Goal: Task Accomplishment & Management: Manage account settings

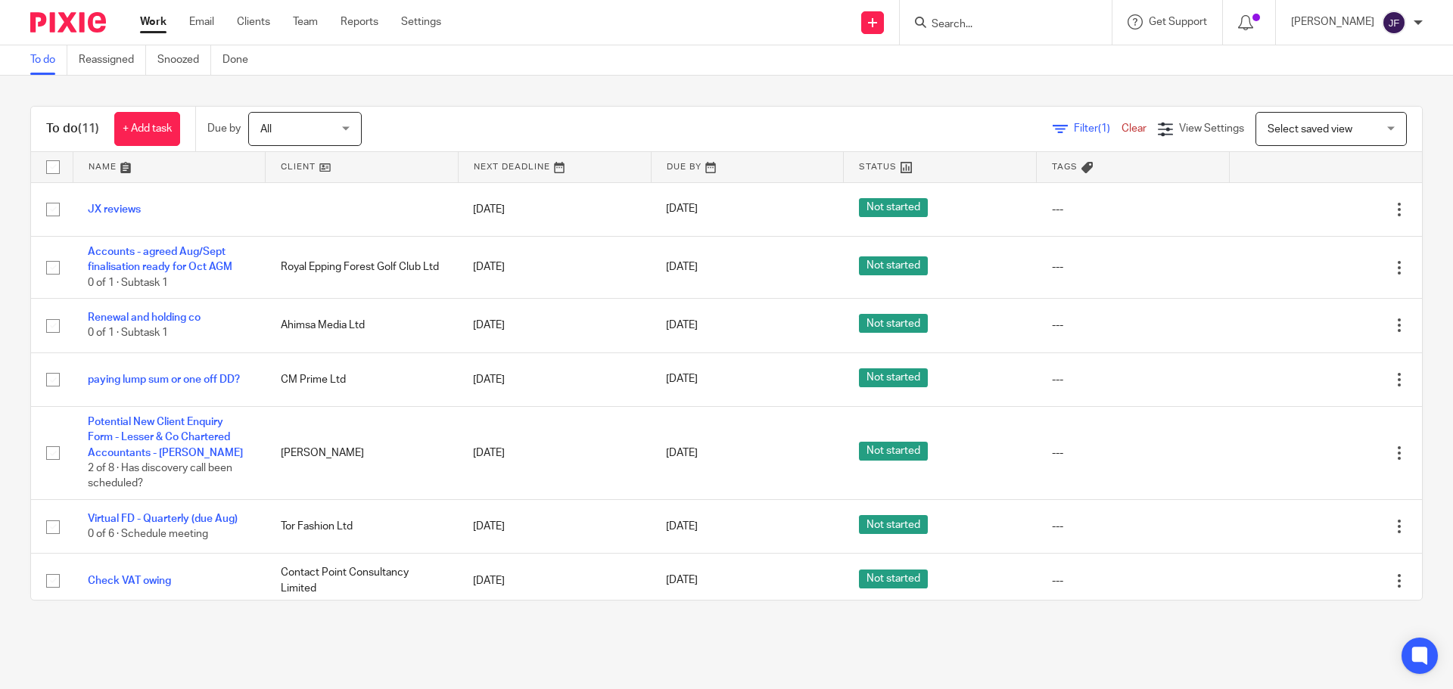
click at [983, 14] on form at bounding box center [1010, 22] width 161 height 19
click at [983, 23] on input "Search" at bounding box center [998, 25] width 136 height 14
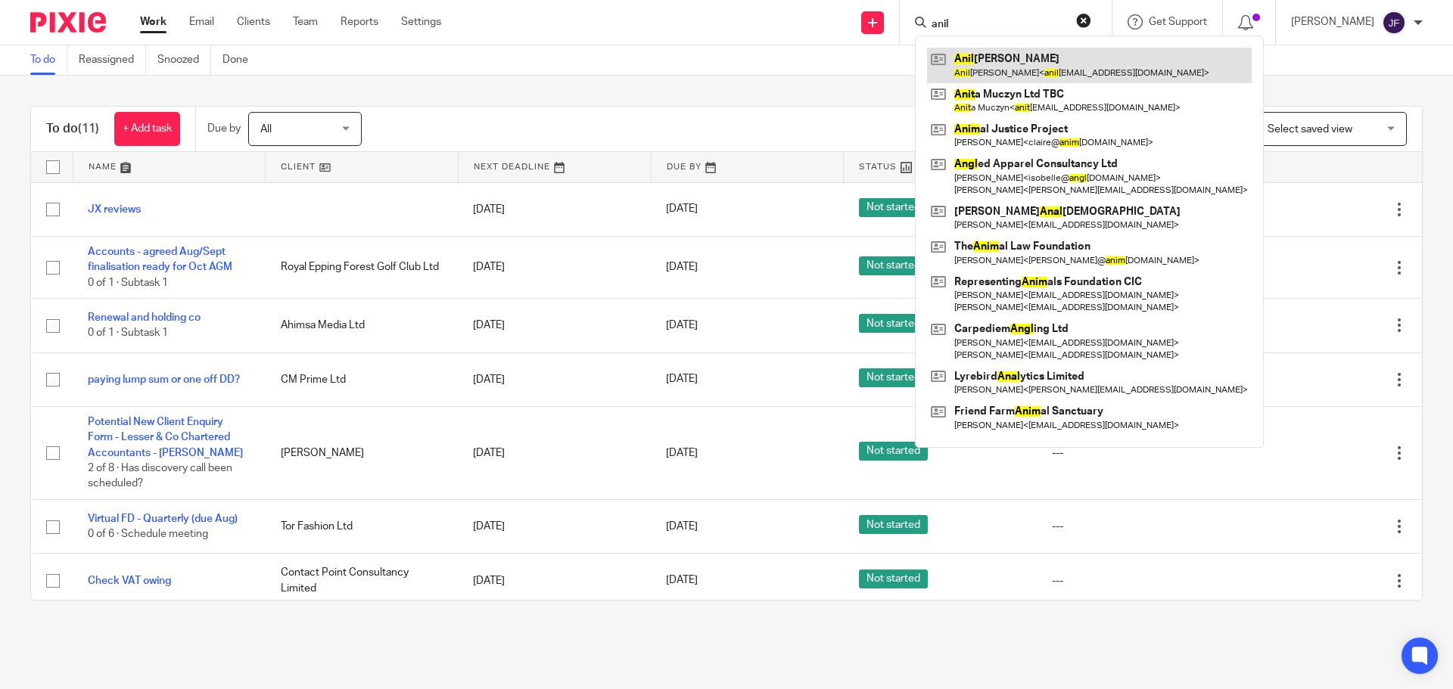
type input "anil"
click at [1036, 71] on link at bounding box center [1089, 65] width 325 height 35
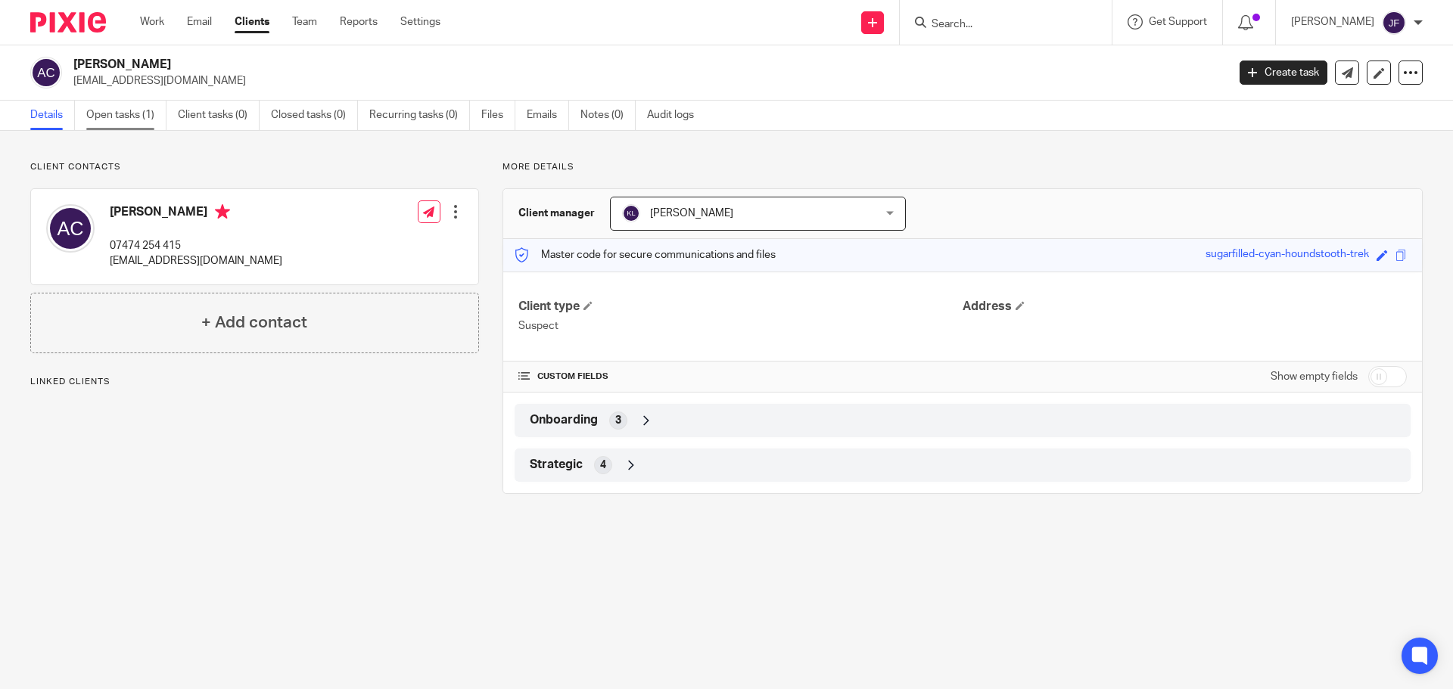
click at [132, 109] on link "Open tasks (1)" at bounding box center [126, 116] width 80 height 30
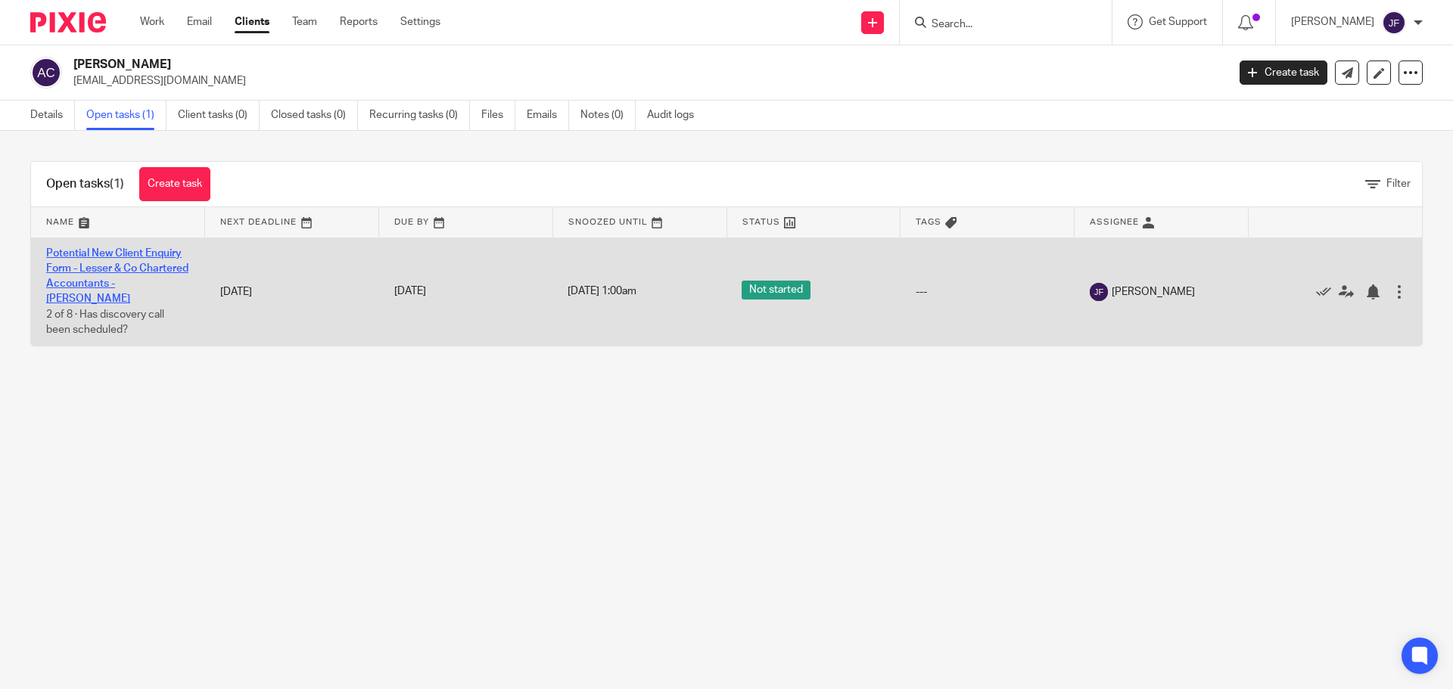
click at [140, 250] on link "Potential New Client Enquiry Form - Lesser & Co Chartered Accountants - Anil Ch…" at bounding box center [117, 276] width 142 height 57
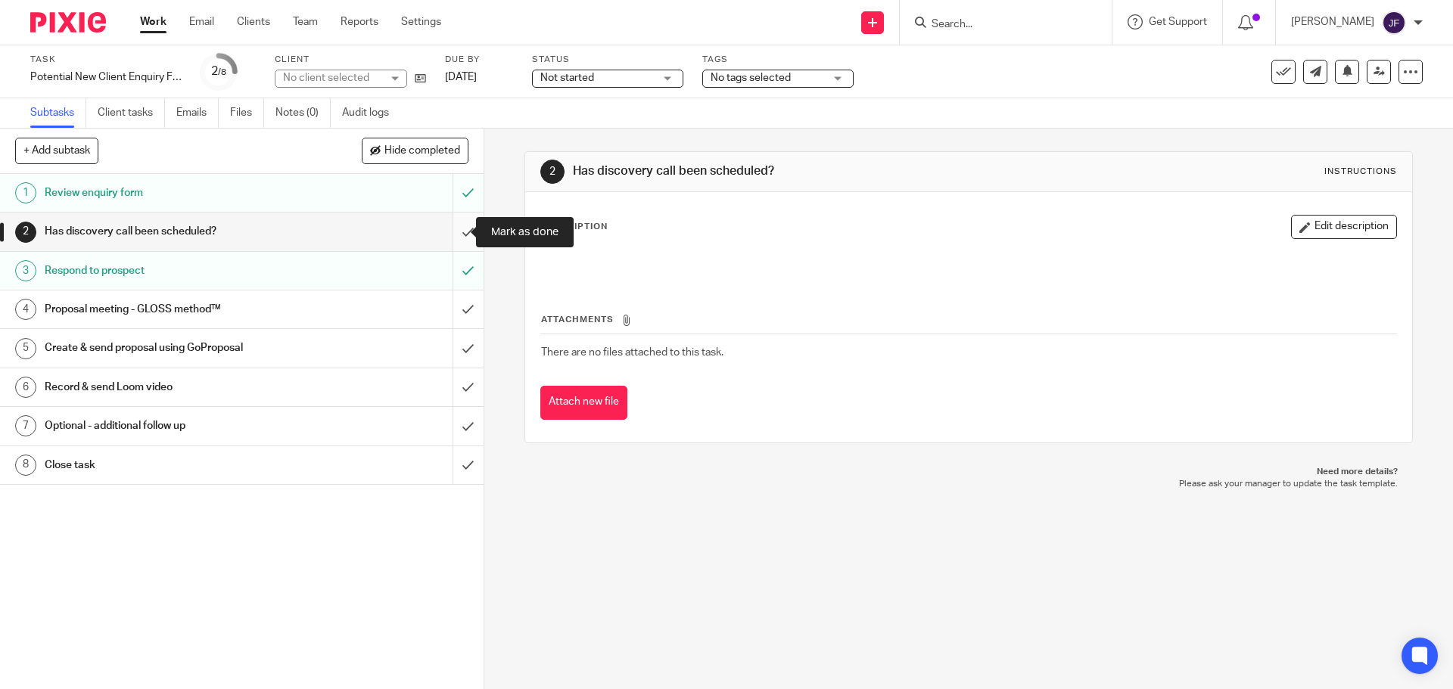
click at [458, 226] on input "submit" at bounding box center [241, 232] width 483 height 38
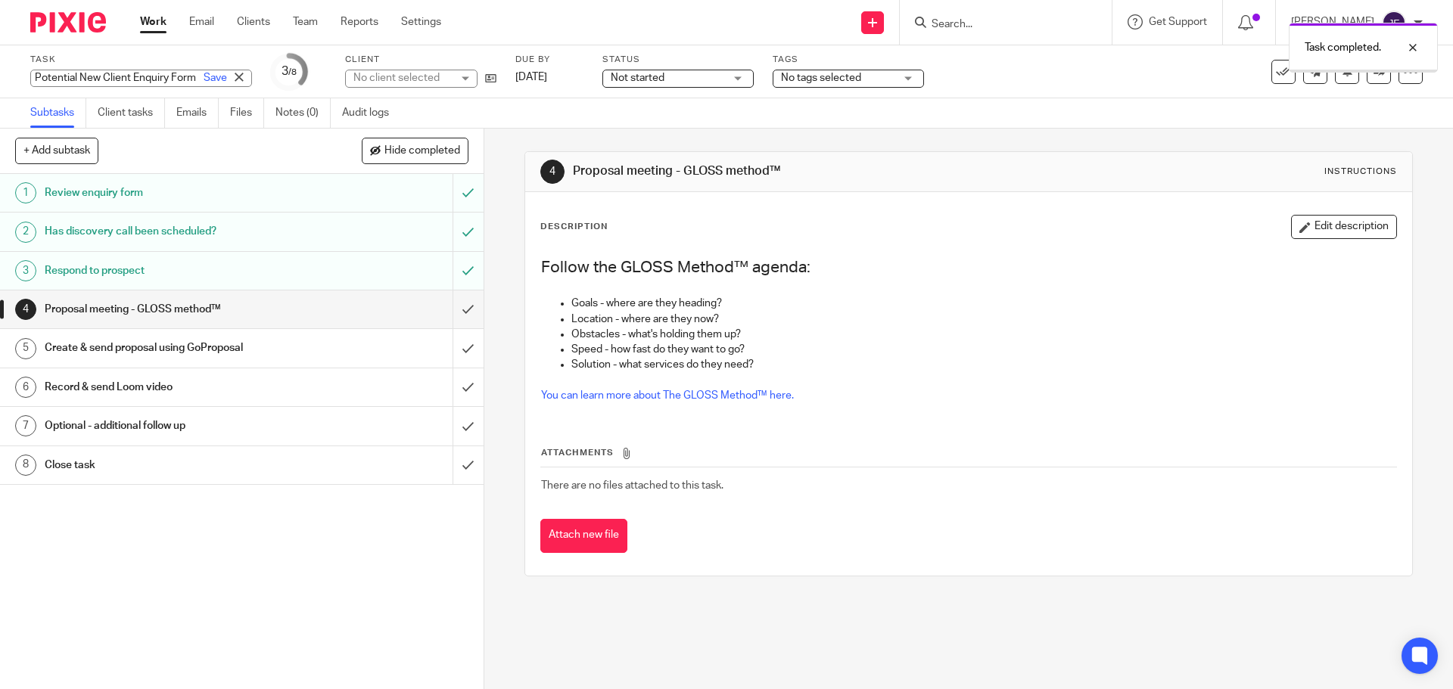
click at [35, 76] on div "Potential New Client Enquiry Form - Lesser & Co Chartered Accountants - Anil Ch…" at bounding box center [141, 78] width 222 height 17
click at [33, 77] on input "Potential New Client Enquiry Form - Lesser & Co Chartered Accountants - Anil Ch…" at bounding box center [141, 78] width 222 height 17
click at [38, 82] on input "Potential New Client Enquiry Form - Lesser & Co Chartered Accountants - Anil Ch…" at bounding box center [141, 78] width 222 height 17
type input "JF - Potential New Client Enquiry Form - Lesser & Co Chartered Accountants - An…"
click at [204, 76] on link "Save" at bounding box center [215, 77] width 23 height 15
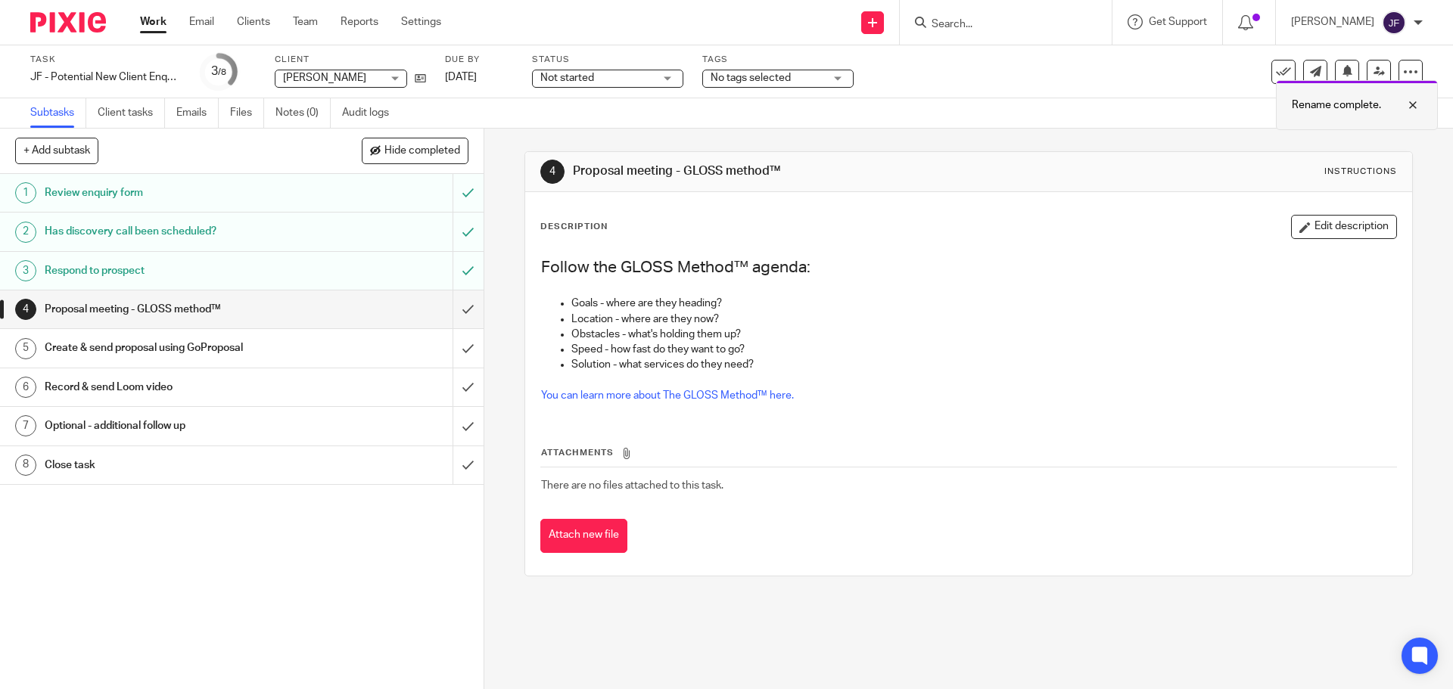
click at [1413, 101] on div at bounding box center [1401, 105] width 41 height 18
click at [1373, 76] on icon at bounding box center [1378, 71] width 11 height 11
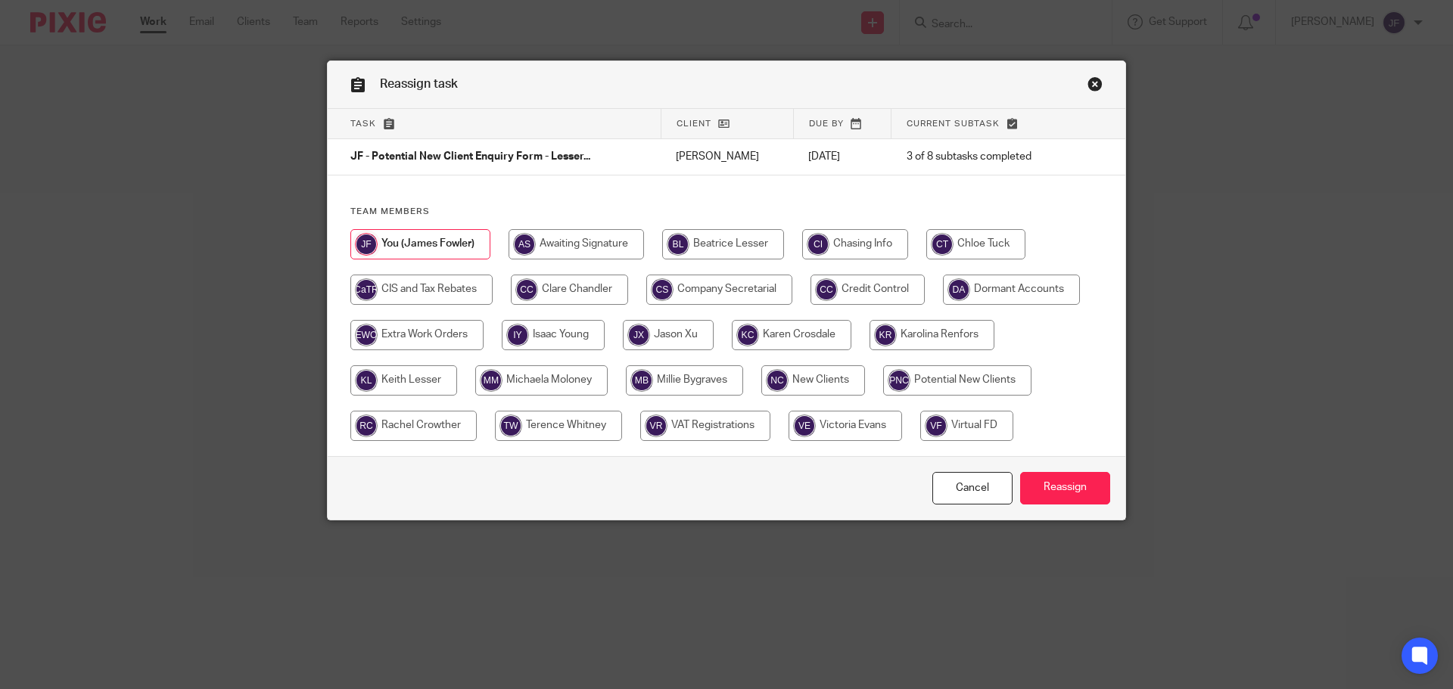
click at [935, 380] on input "radio" at bounding box center [957, 380] width 148 height 30
radio input "true"
click at [1060, 480] on input "Reassign" at bounding box center [1065, 488] width 90 height 33
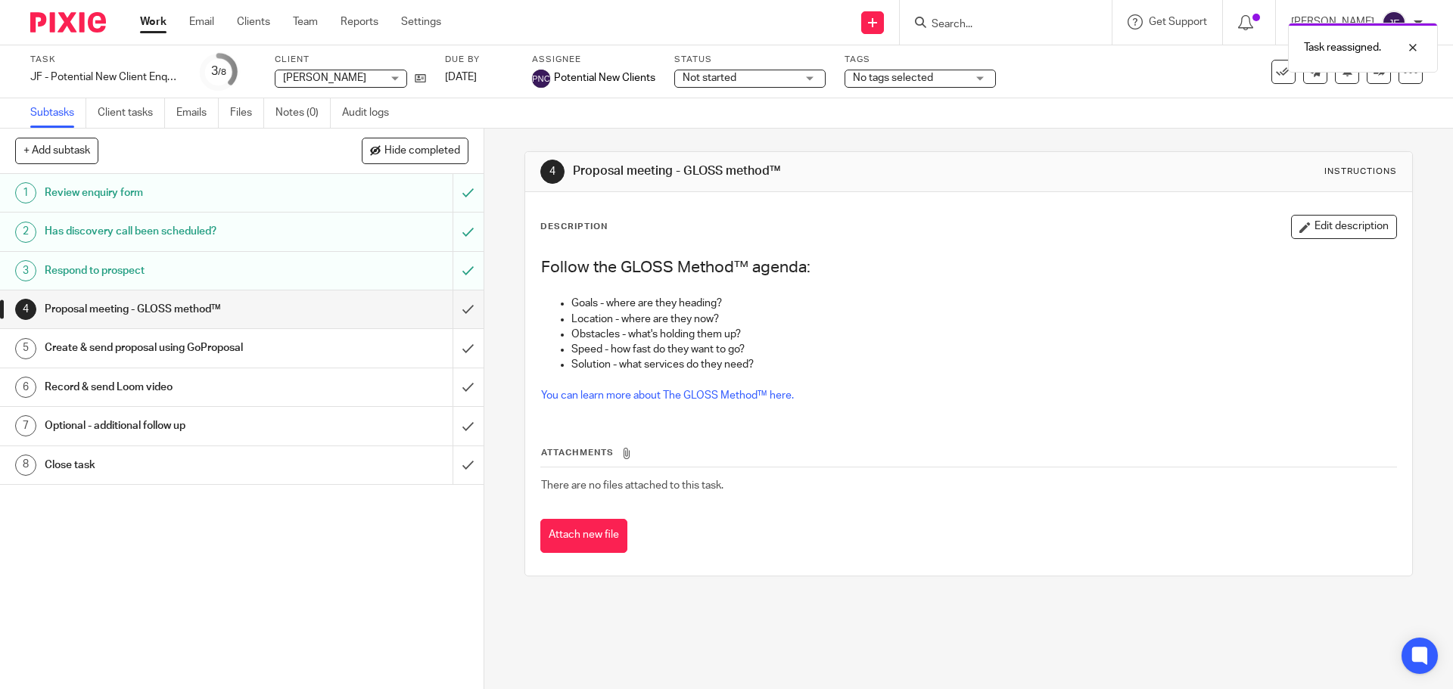
click at [75, 31] on img at bounding box center [68, 22] width 76 height 20
